Goal: Information Seeking & Learning: Learn about a topic

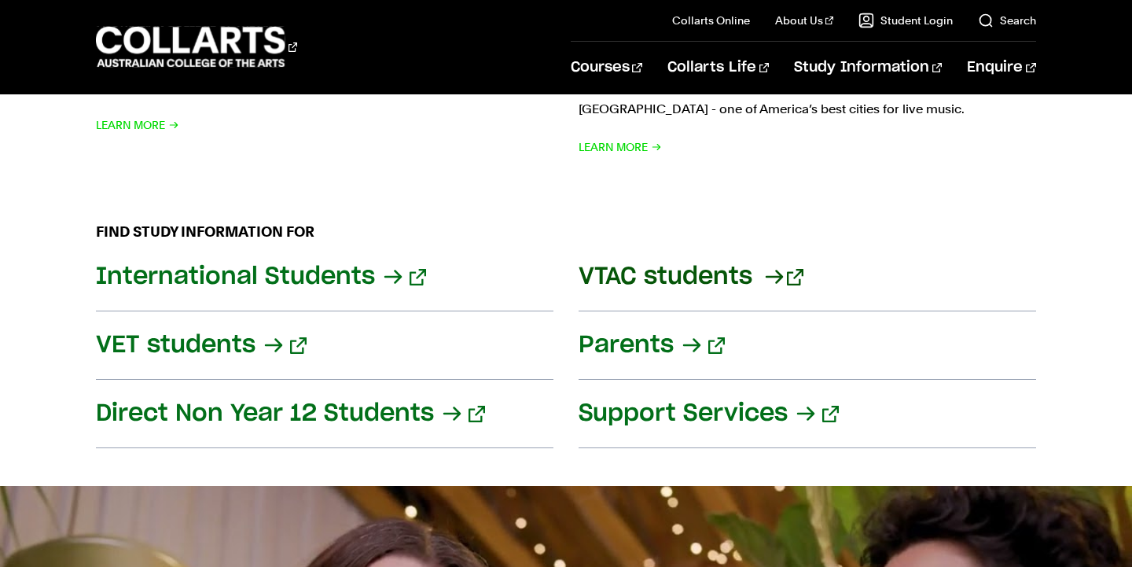
scroll to position [1890, 0]
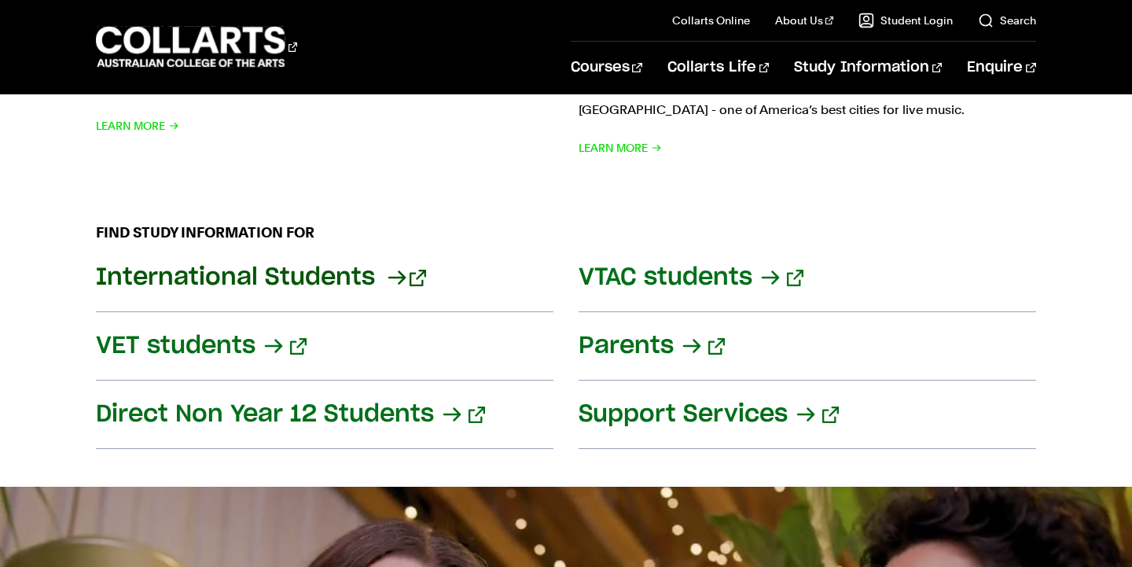
click at [343, 249] on link "International Students" at bounding box center [324, 278] width 457 height 68
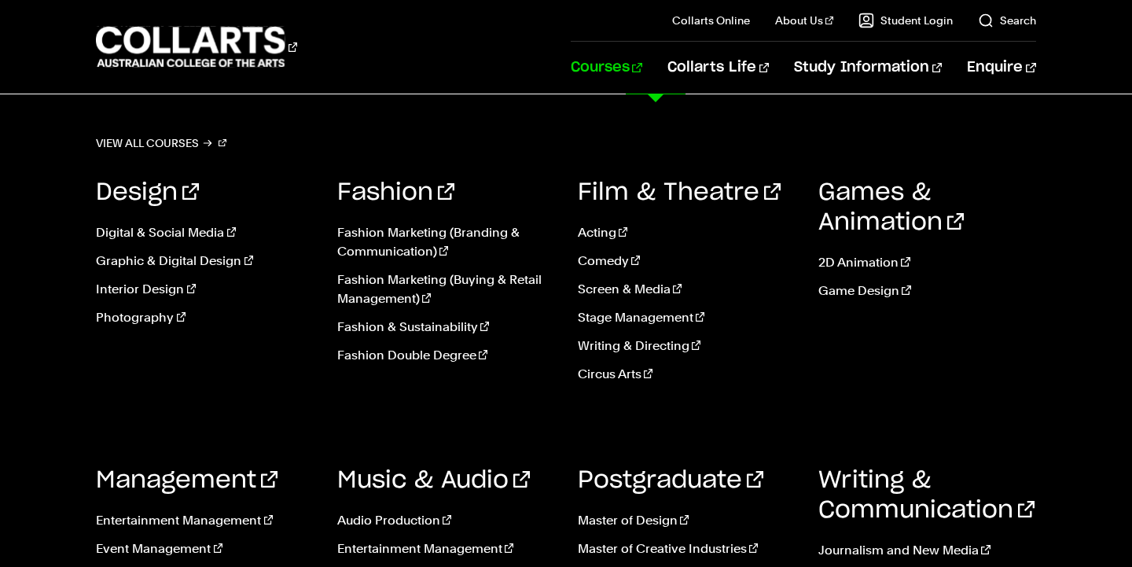
scroll to position [3933, 0]
click at [174, 263] on link "Graphic & Digital Design" at bounding box center [204, 260] width 217 height 19
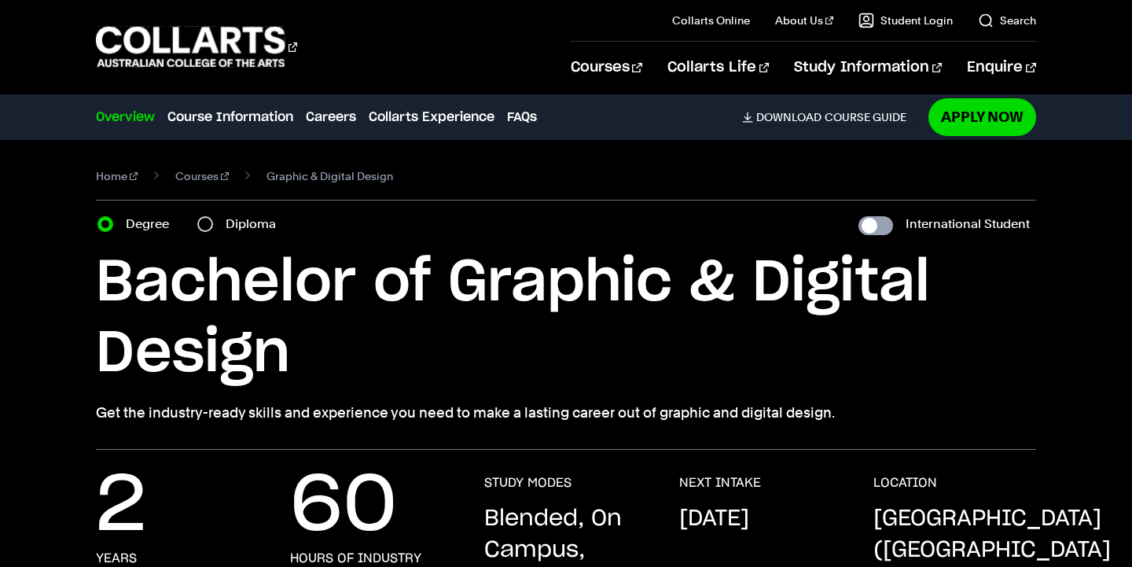
click at [884, 228] on input "International Student" at bounding box center [875, 225] width 35 height 19
checkbox input "true"
click at [196, 171] on link "Courses" at bounding box center [201, 176] width 53 height 22
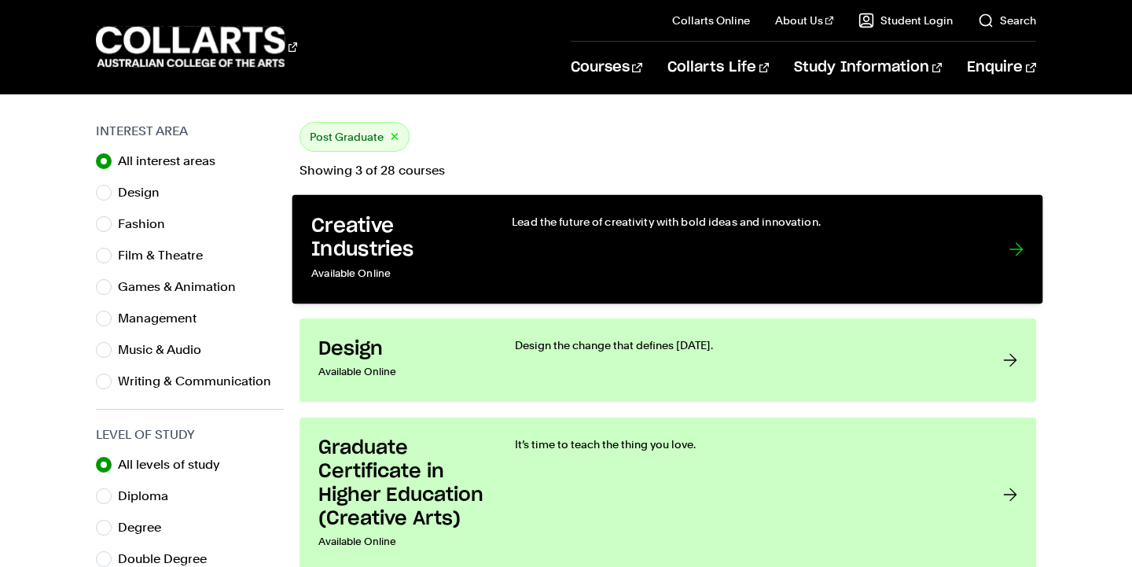
scroll to position [526, 0]
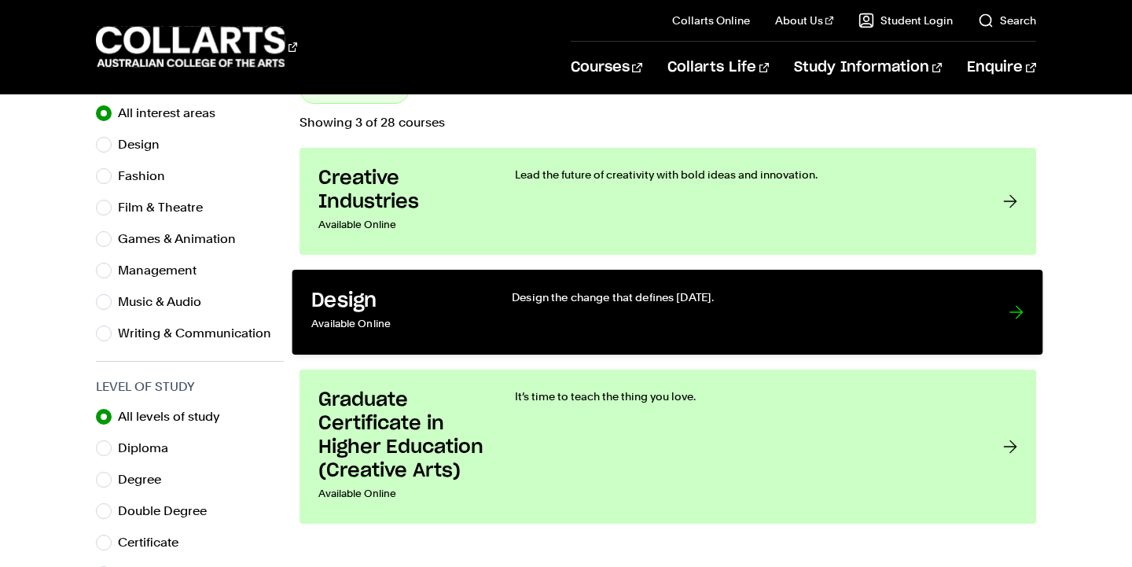
click at [645, 318] on div "Design the change that defines [DATE]." at bounding box center [744, 312] width 465 height 46
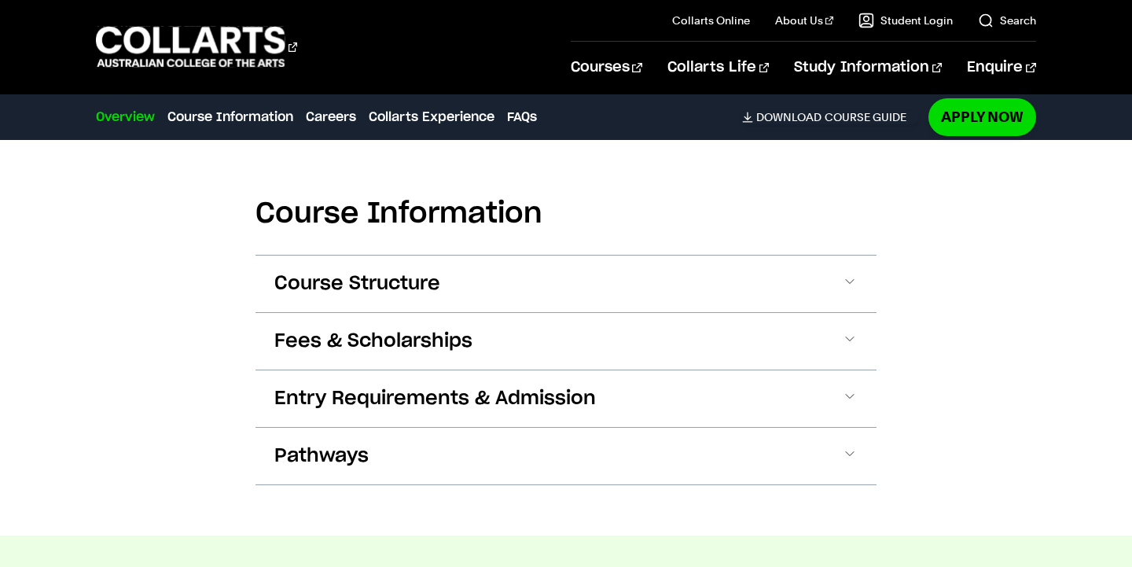
scroll to position [909, 0]
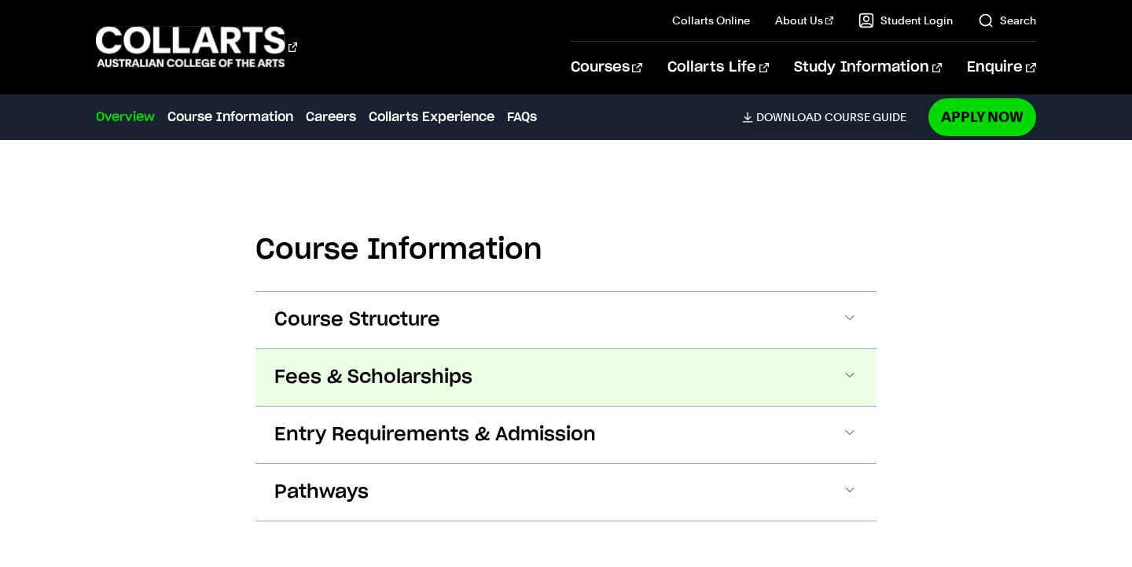
click at [455, 378] on span "Fees & Scholarships" at bounding box center [373, 377] width 198 height 25
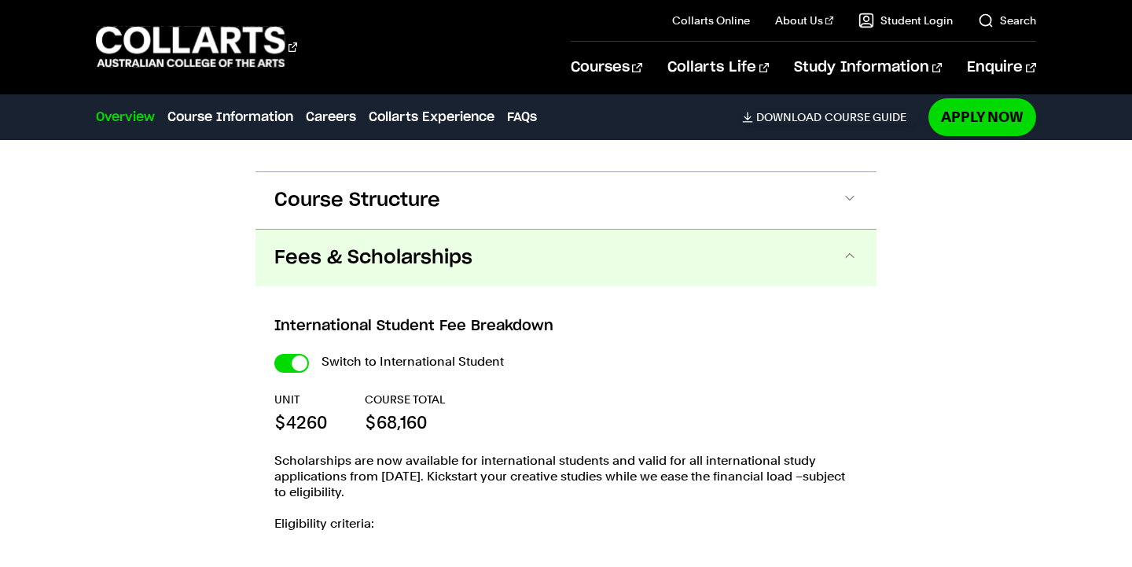
scroll to position [1021, 0]
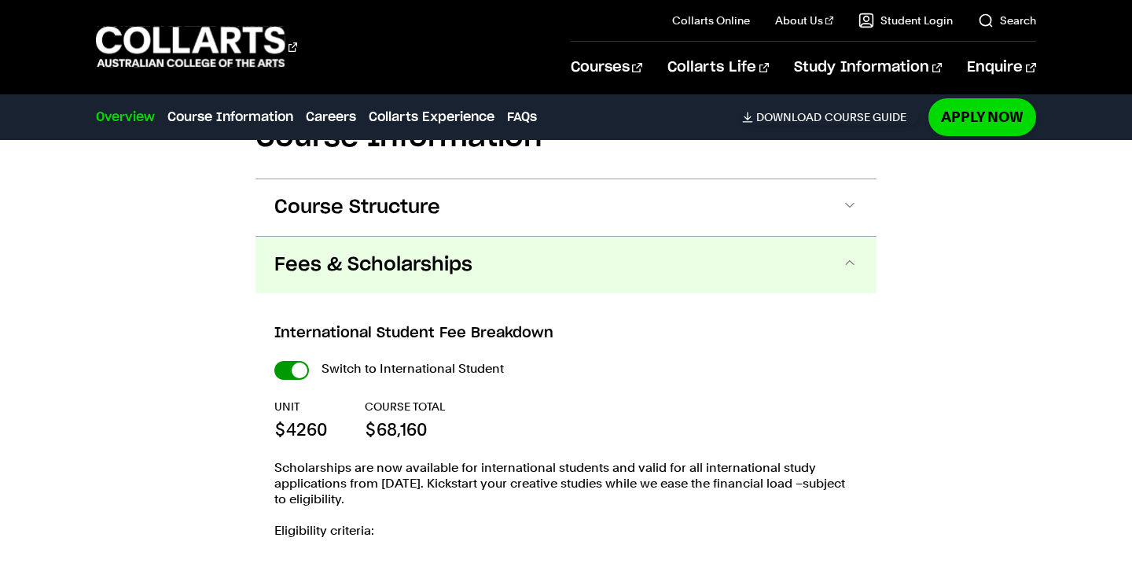
click at [285, 372] on input "International Student" at bounding box center [291, 370] width 35 height 19
checkbox input "false"
click at [294, 371] on input "International Student" at bounding box center [291, 370] width 35 height 19
checkbox input "true"
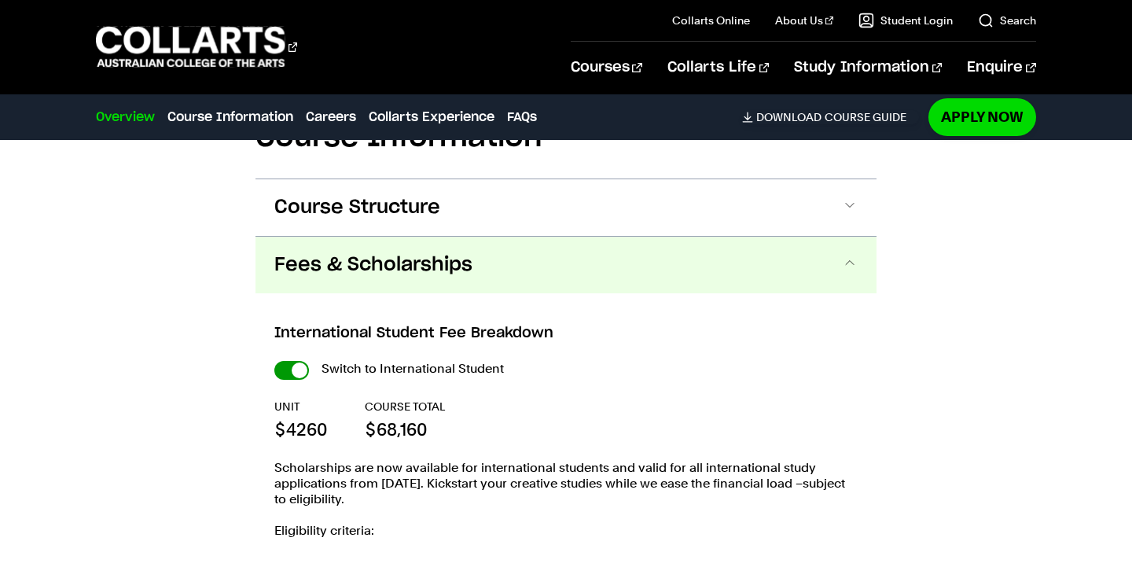
checkbox input "true"
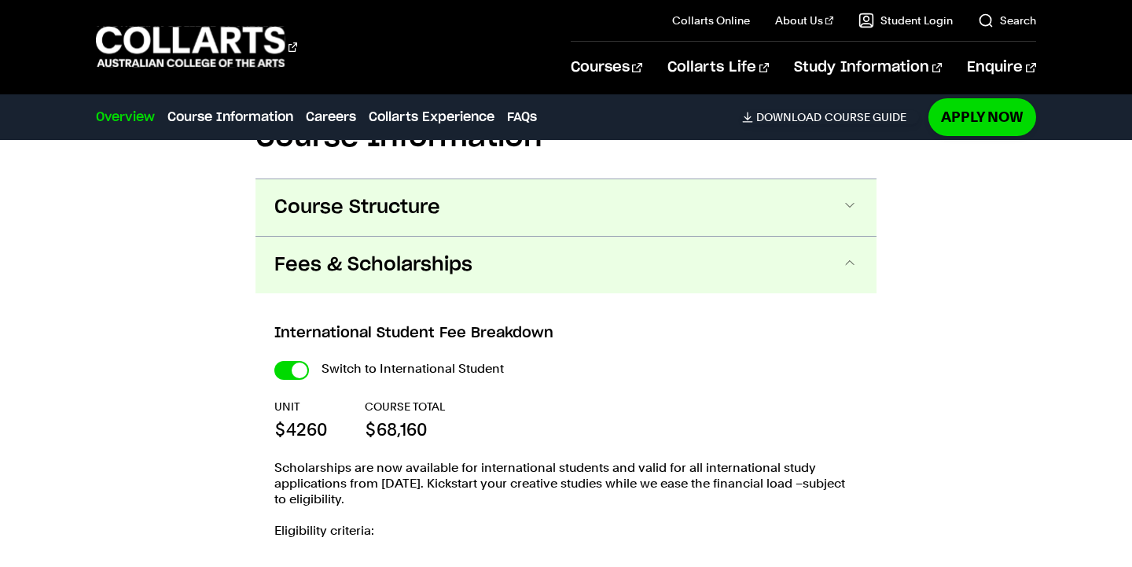
click at [442, 208] on button "Course Structure" at bounding box center [565, 207] width 621 height 57
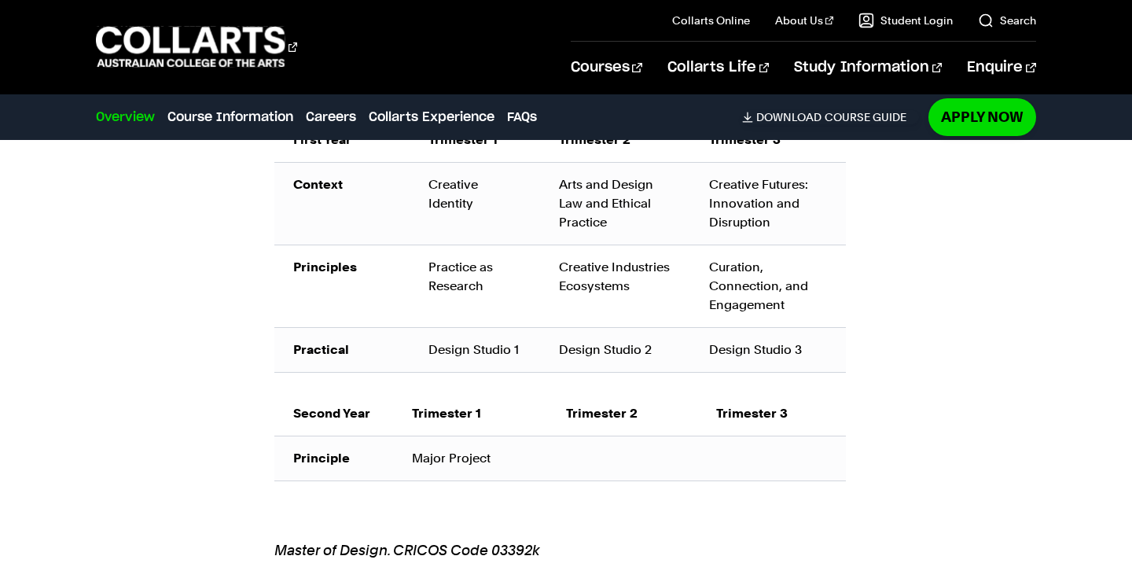
scroll to position [1268, 0]
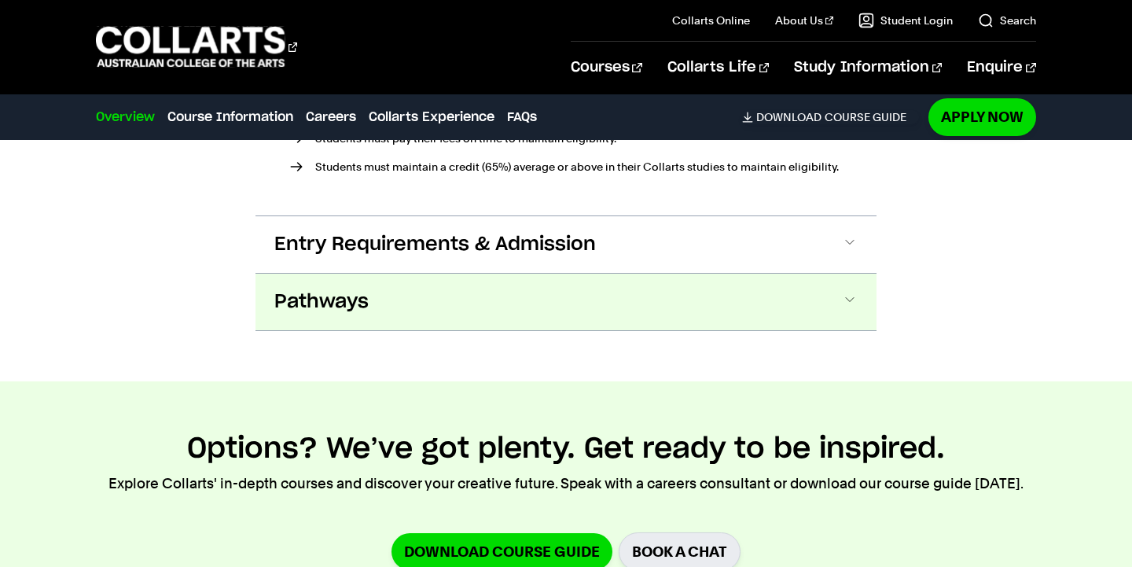
click at [505, 318] on button "Pathways" at bounding box center [565, 302] width 621 height 57
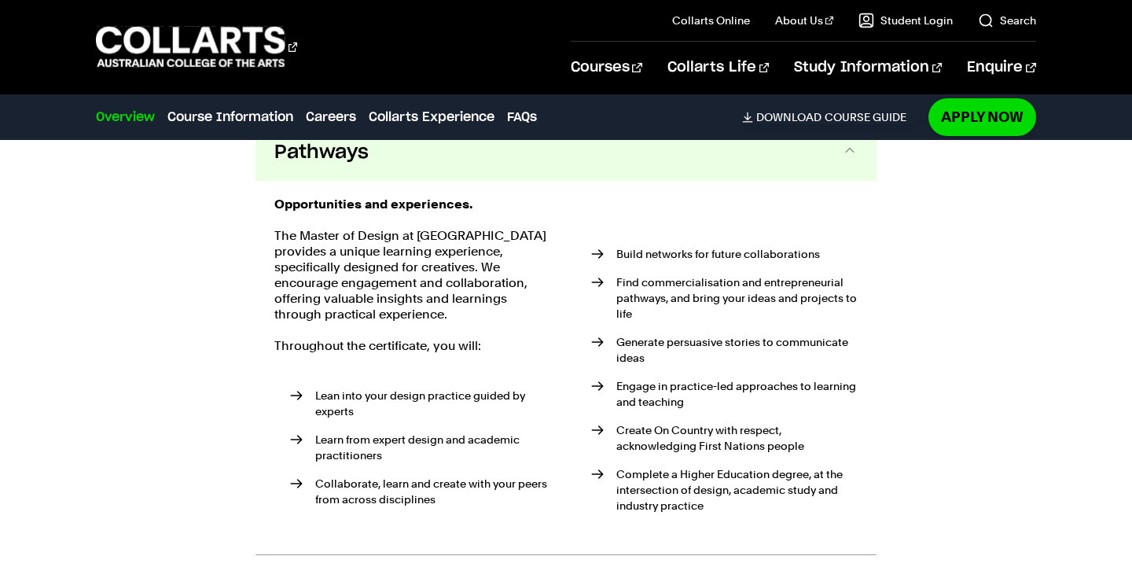
scroll to position [2318, 0]
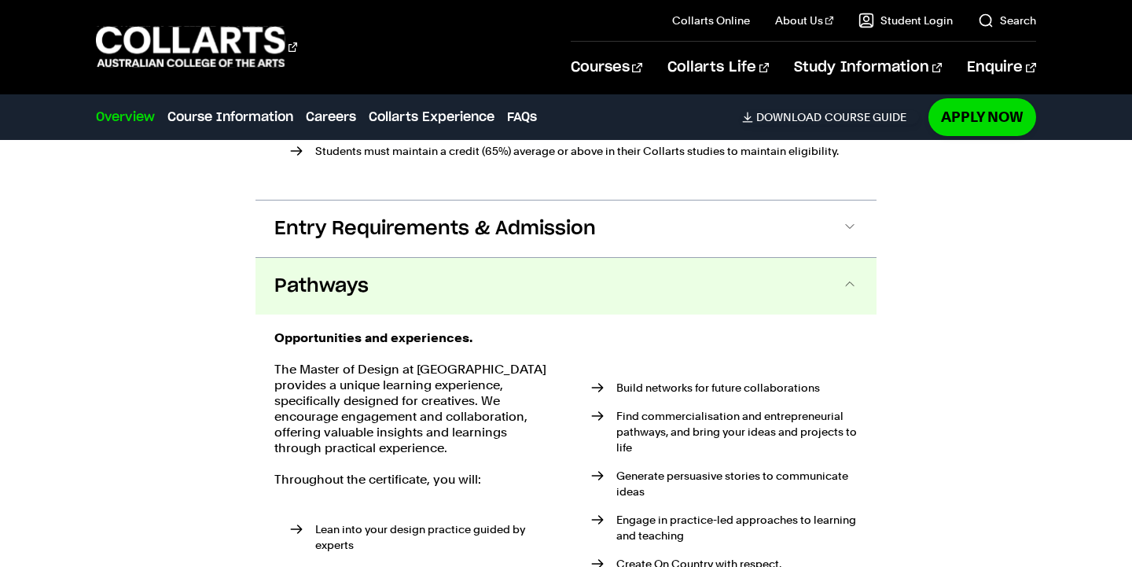
click at [468, 310] on button "Pathways" at bounding box center [565, 286] width 621 height 57
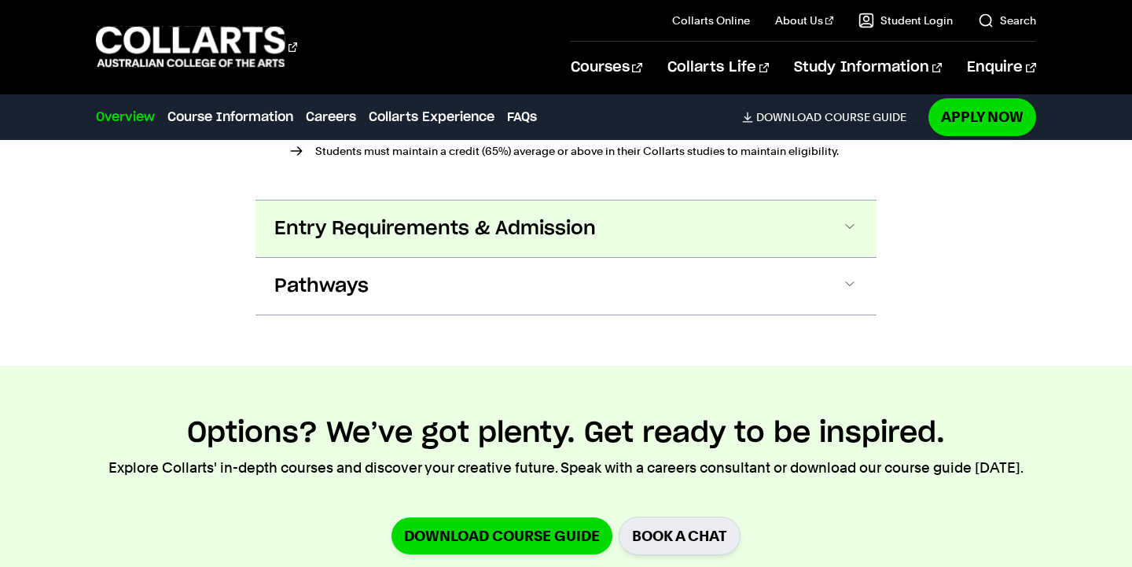
click at [539, 240] on span "Entry Requirements & Admission" at bounding box center [434, 228] width 321 height 25
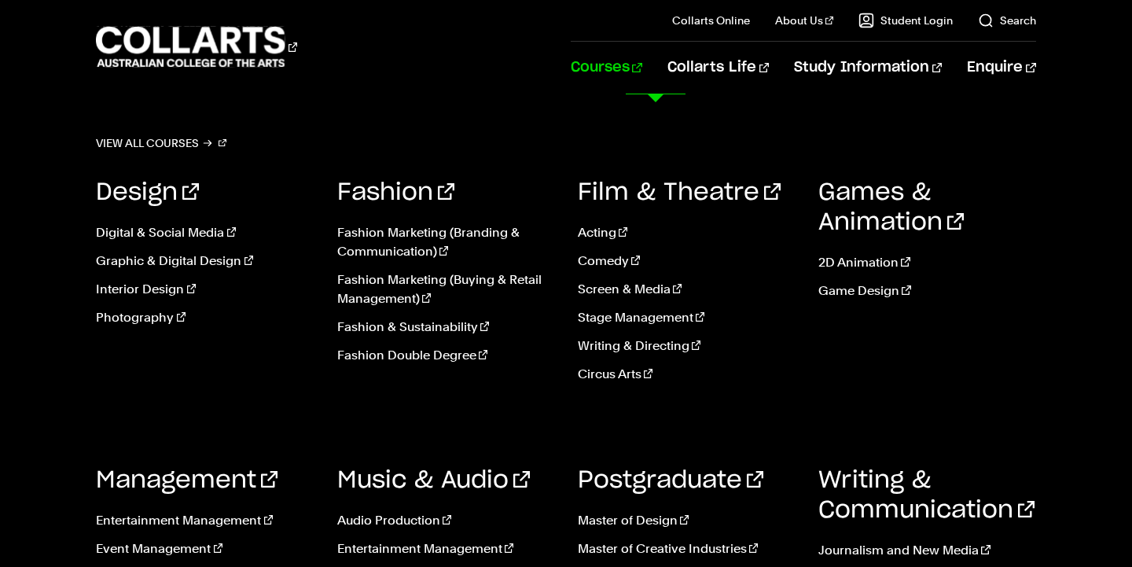
scroll to position [141, 0]
click at [641, 547] on link "Master of Creative Industries" at bounding box center [686, 548] width 217 height 19
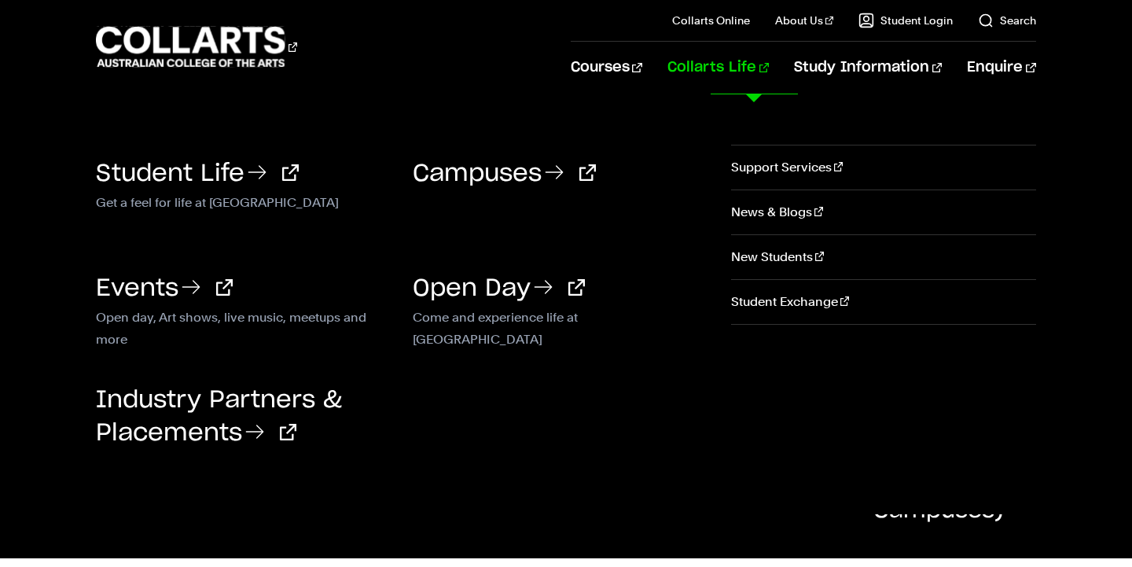
click at [769, 62] on link "Collarts Life" at bounding box center [717, 68] width 101 height 52
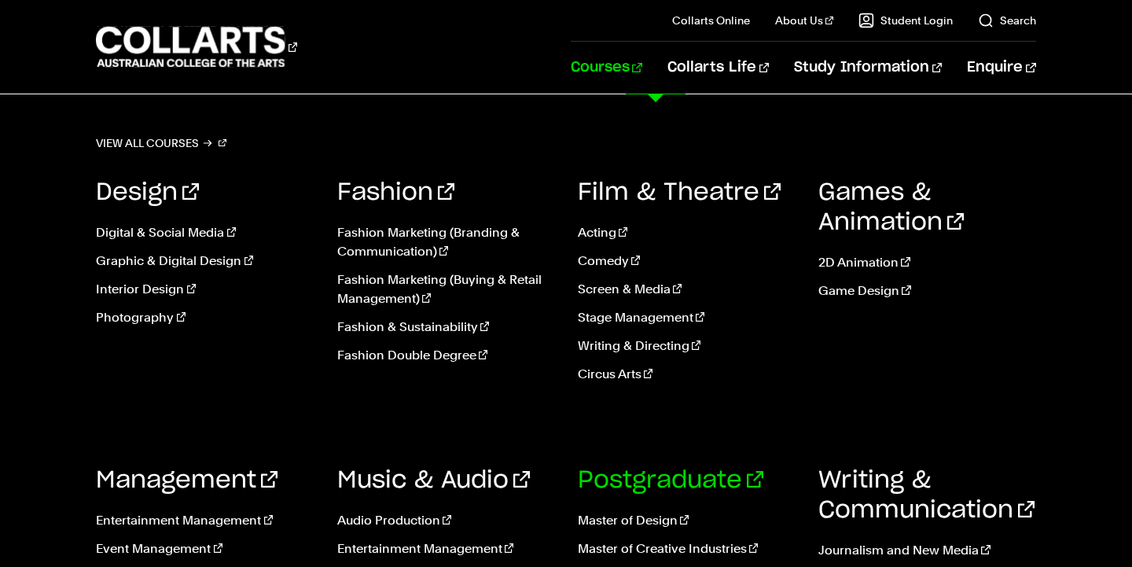
click at [658, 477] on link "Postgraduate" at bounding box center [670, 480] width 185 height 24
